Goal: Task Accomplishment & Management: Use online tool/utility

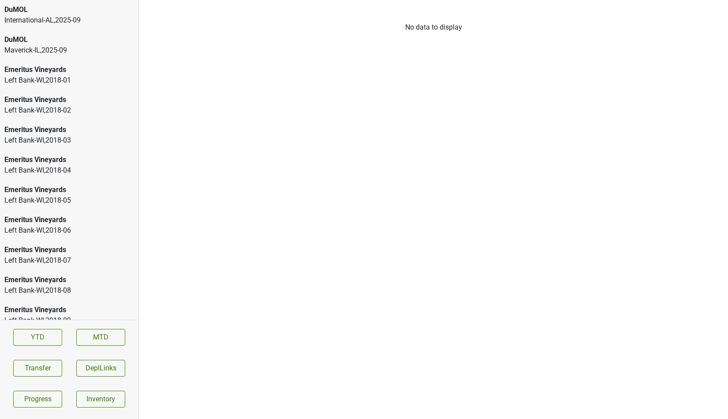
click at [94, 5] on div "DuMOL" at bounding box center [69, 9] width 130 height 11
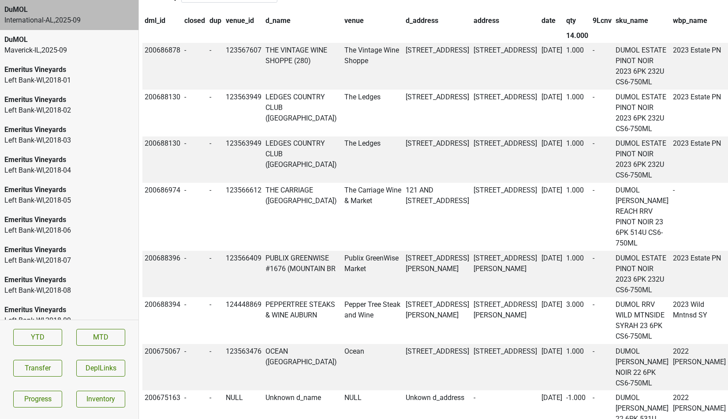
scroll to position [634, 0]
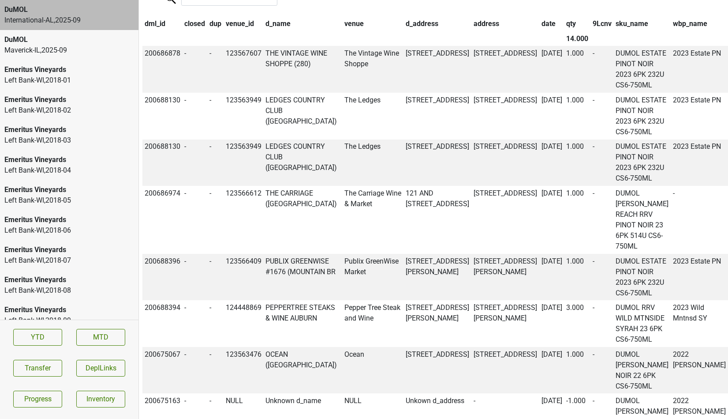
click at [539, 27] on th "date" at bounding box center [551, 23] width 25 height 15
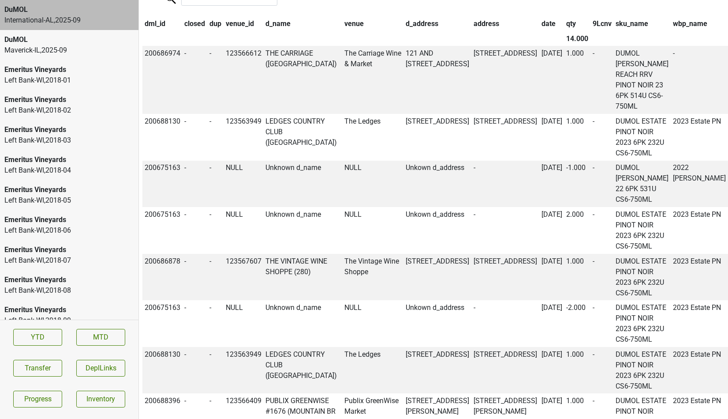
click at [539, 27] on th "date" at bounding box center [551, 23] width 25 height 15
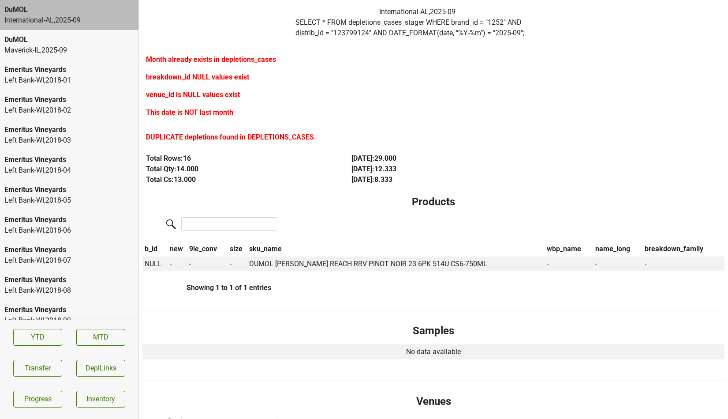
scroll to position [0, 0]
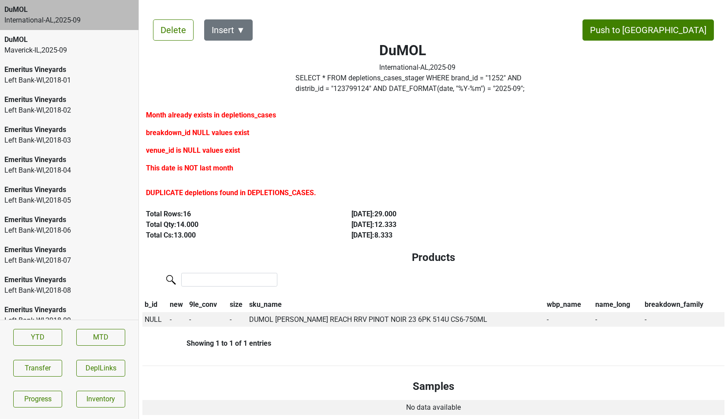
click at [105, 54] on div "Maverick-IL , 2025 - 09" at bounding box center [69, 50] width 130 height 11
